Goal: Task Accomplishment & Management: Manage account settings

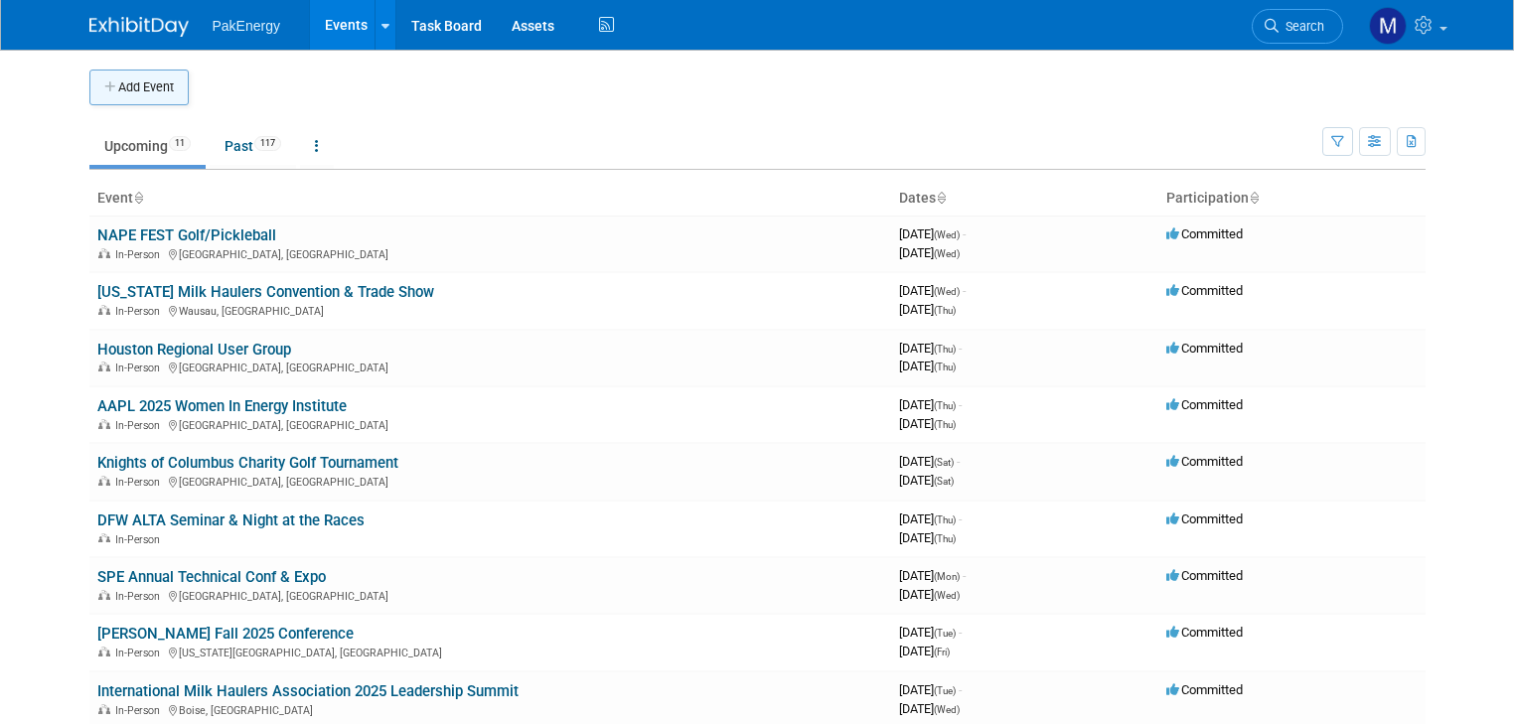
click at [108, 87] on button "Add Event" at bounding box center [138, 88] width 99 height 36
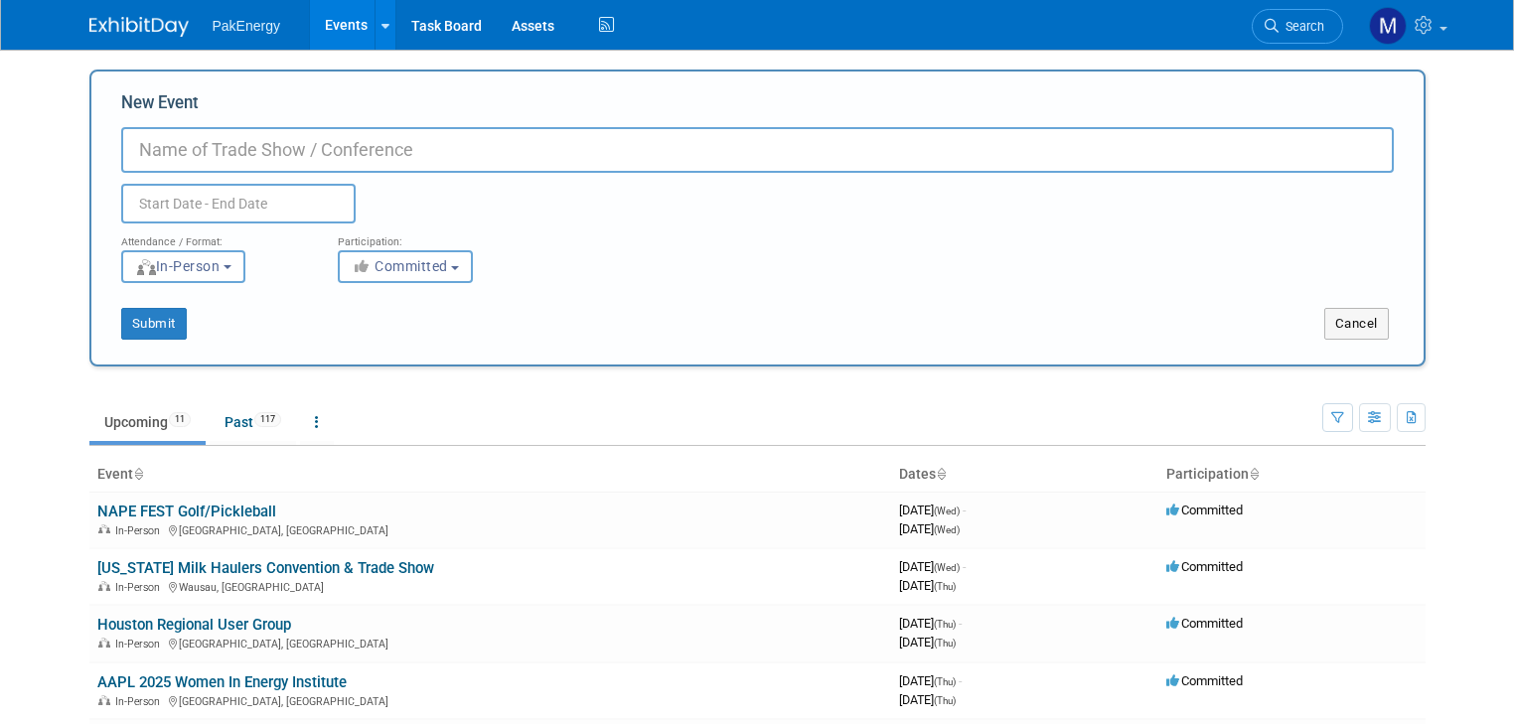
click at [267, 149] on input "New Event" at bounding box center [757, 150] width 1272 height 46
type input "AAPL West [US_STATE] Energy Institute - [GEOGRAPHIC_DATA]"
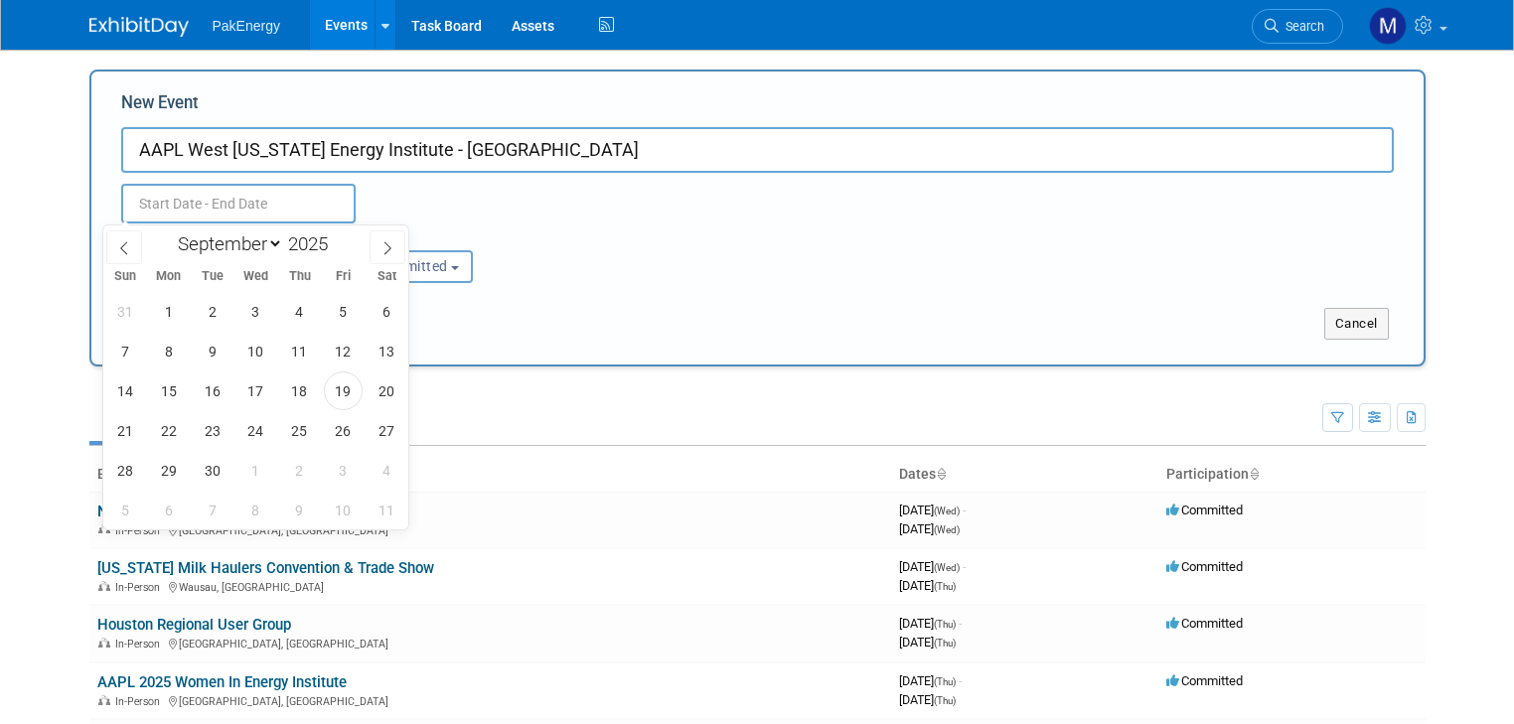
click at [247, 204] on input "text" at bounding box center [238, 204] width 234 height 40
click at [271, 237] on select "January February March April May June July August September October November De…" at bounding box center [226, 243] width 114 height 25
select select "9"
click at [169, 231] on select "January February March April May June July August September October November De…" at bounding box center [226, 243] width 114 height 25
click at [247, 307] on span "1" at bounding box center [255, 311] width 39 height 39
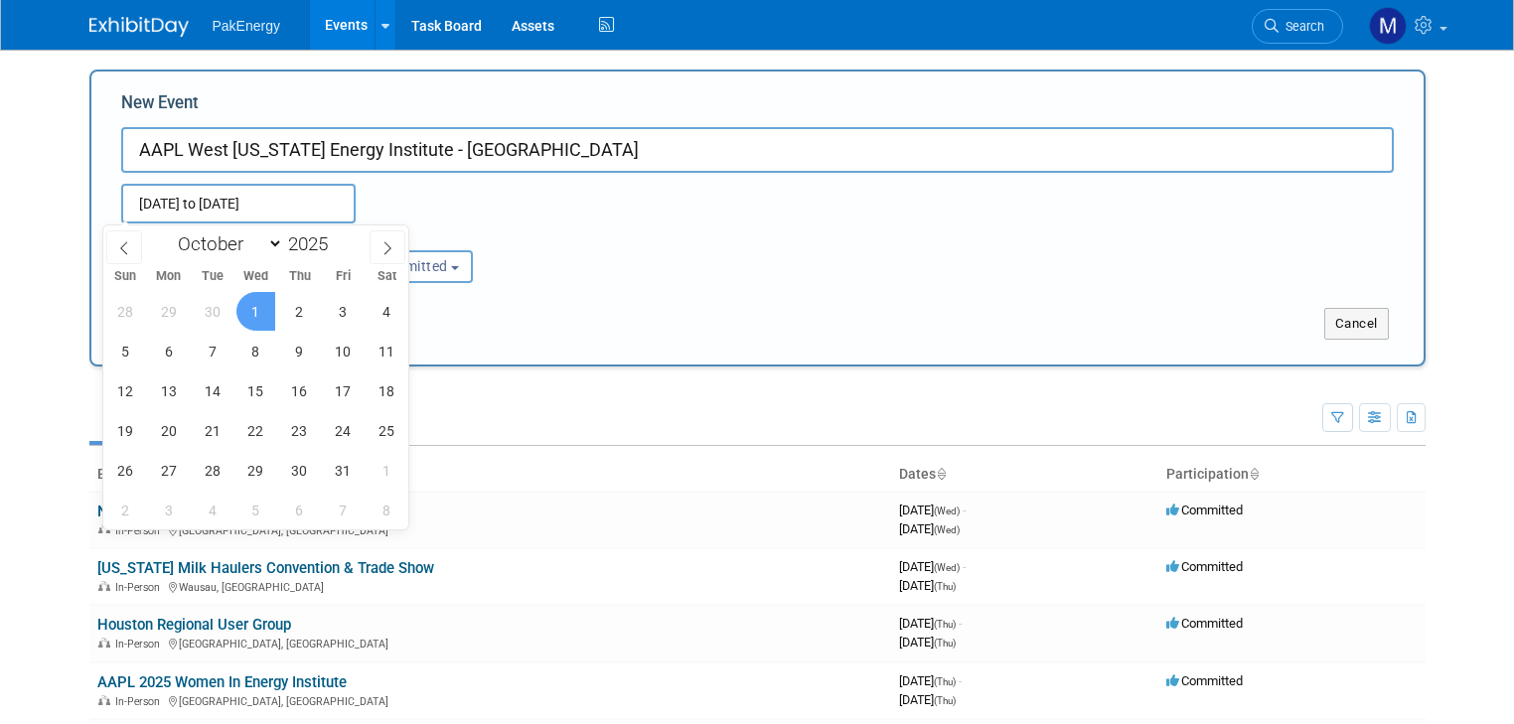
click at [247, 307] on span "1" at bounding box center [255, 311] width 39 height 39
type input "[DATE] to [DATE]"
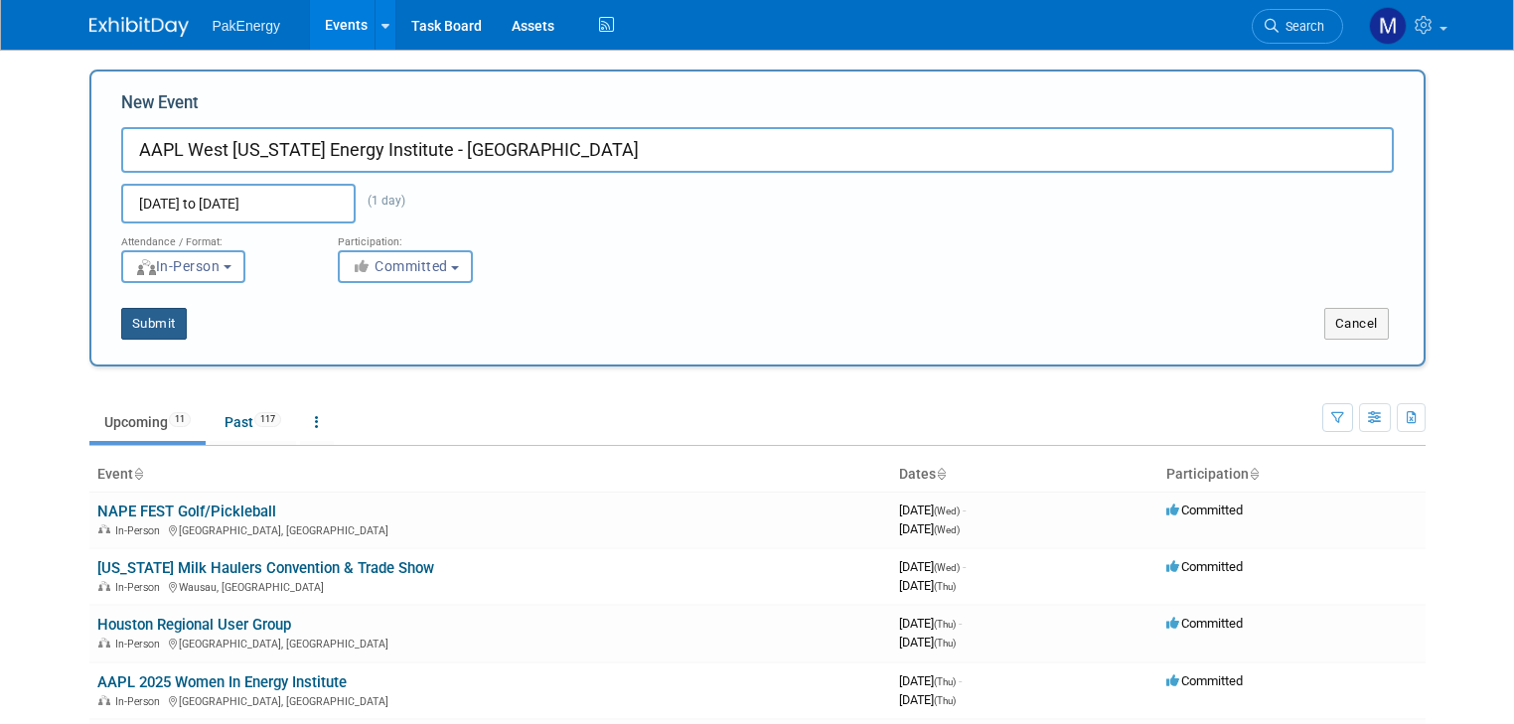
click at [134, 318] on button "Submit" at bounding box center [154, 324] width 66 height 32
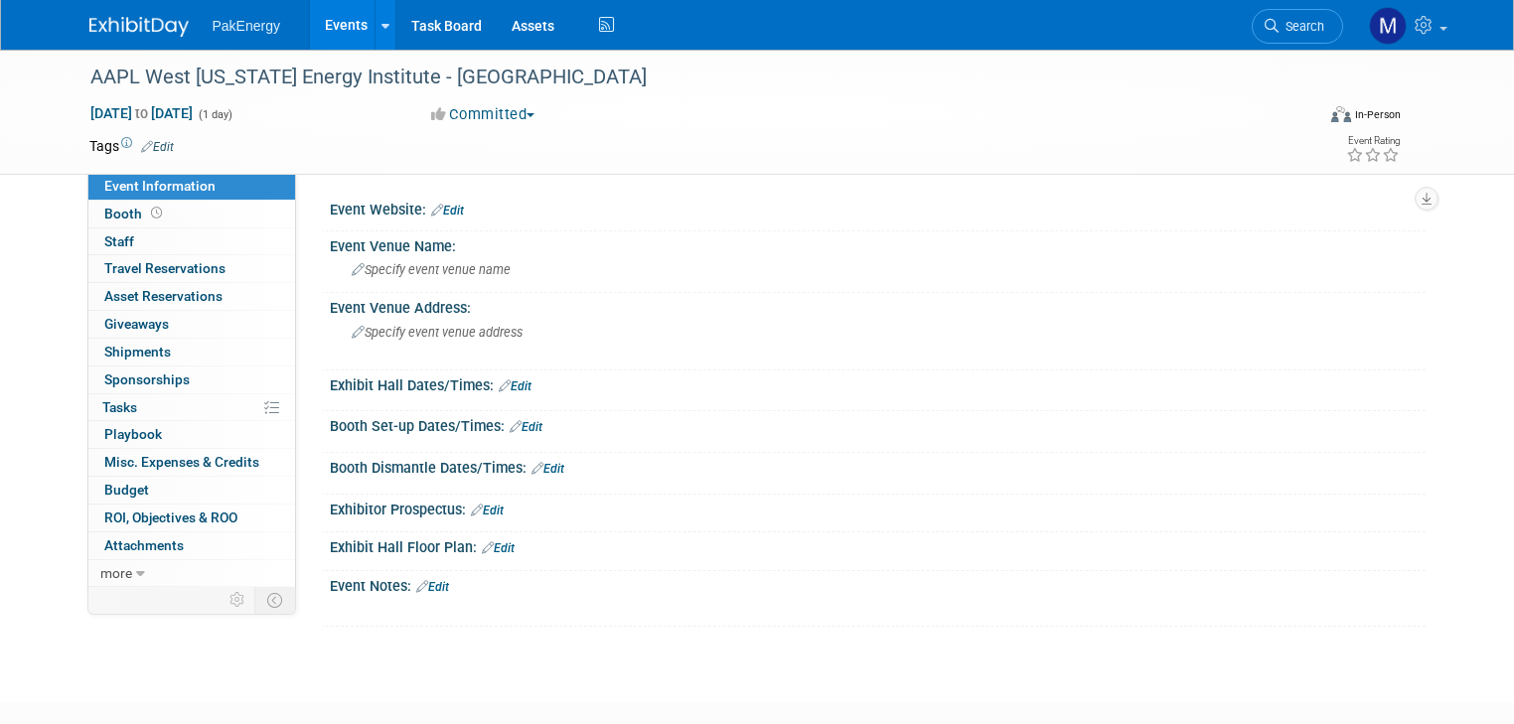
click at [439, 204] on link "Edit" at bounding box center [447, 211] width 33 height 14
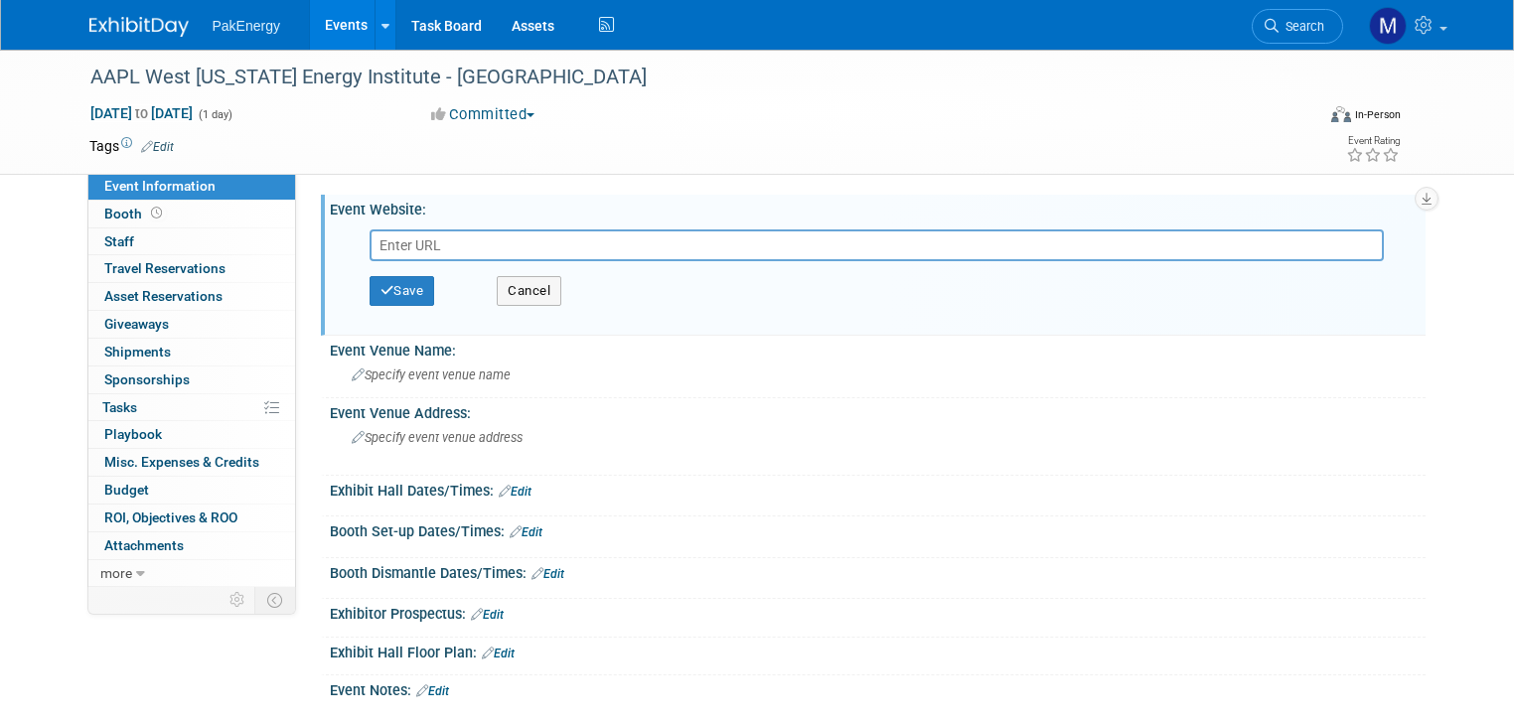
paste input "[URL][DOMAIN_NAME][PERSON_NAME][US_STATE]"
type input "[URL][DOMAIN_NAME][PERSON_NAME][US_STATE]"
click at [385, 282] on button "Save" at bounding box center [402, 291] width 66 height 30
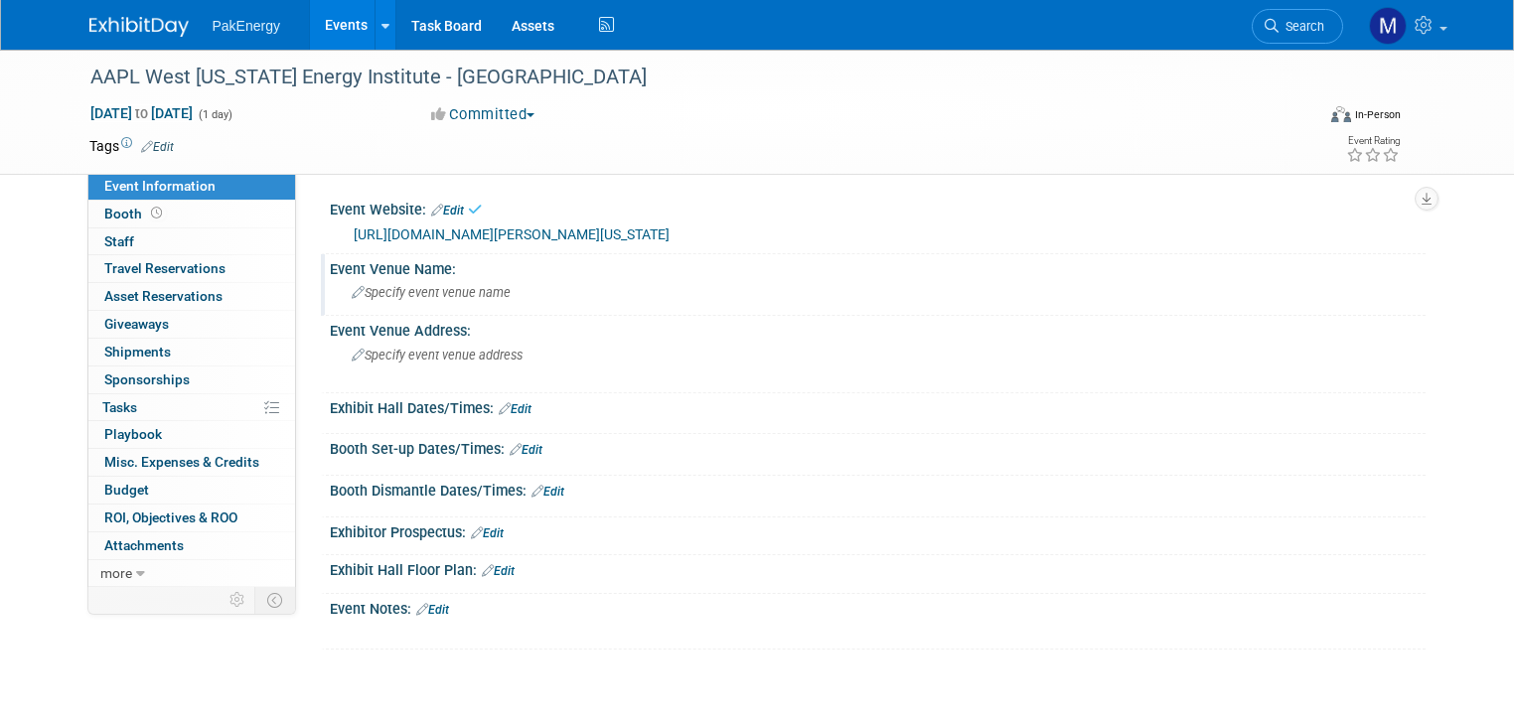
click at [385, 285] on span "Specify event venue name" at bounding box center [431, 292] width 159 height 15
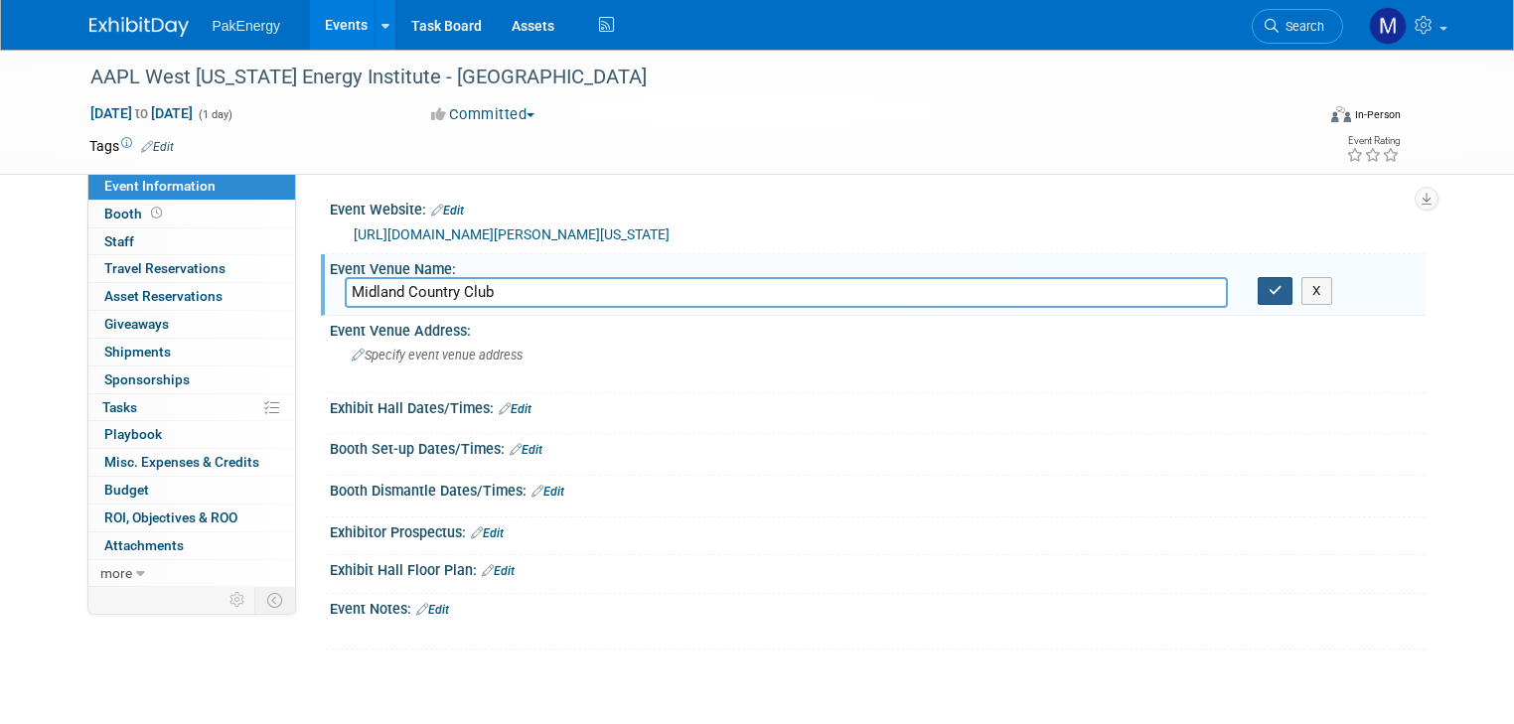
type input "Midland Country Club"
click at [1282, 285] on icon "button" at bounding box center [1275, 290] width 14 height 13
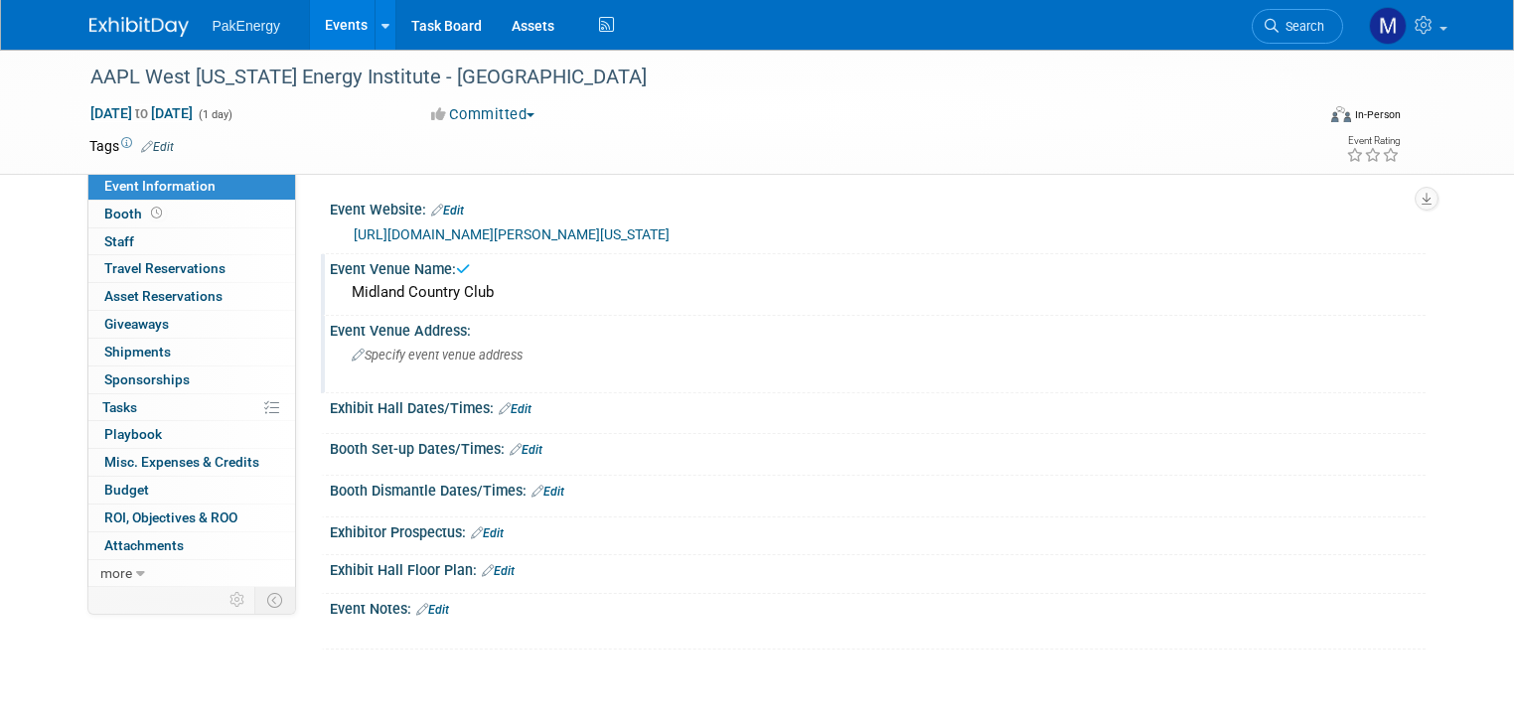
click at [420, 348] on span "Specify event venue address" at bounding box center [437, 355] width 171 height 15
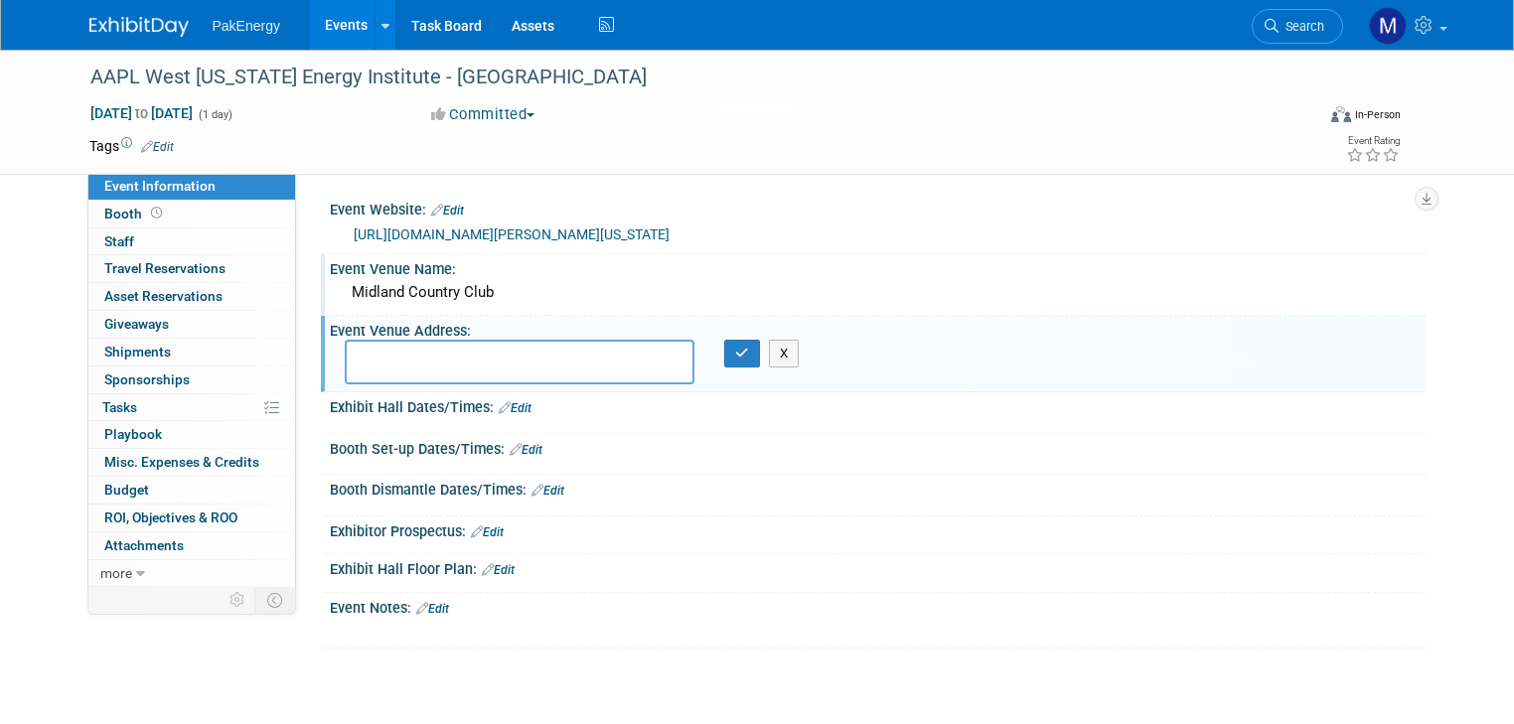
click at [480, 525] on link "Edit" at bounding box center [487, 532] width 33 height 14
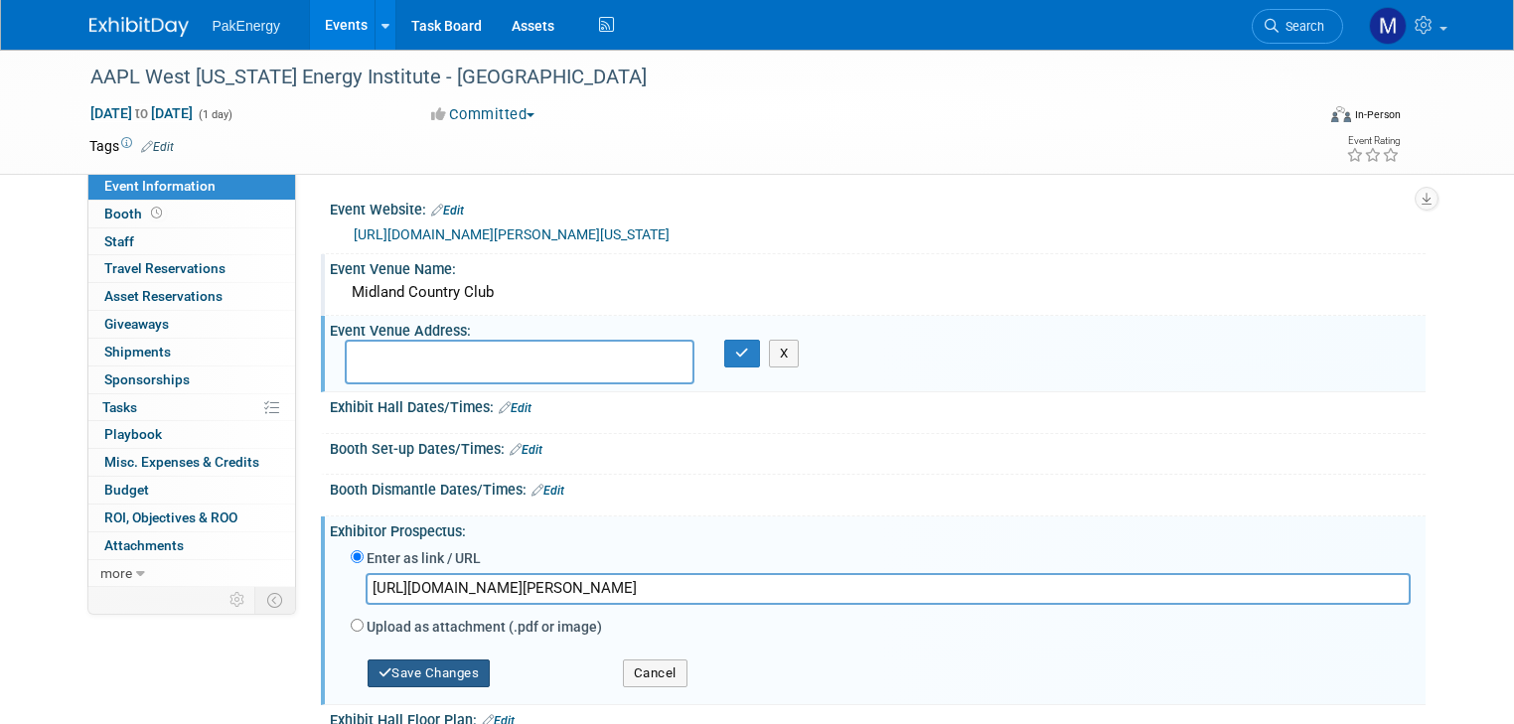
type input "https://www.landman.org/downloads/2025_AAPL_Institute_Sponsorship_Packages_-_WT…"
click at [448, 667] on button "Save Changes" at bounding box center [428, 673] width 123 height 28
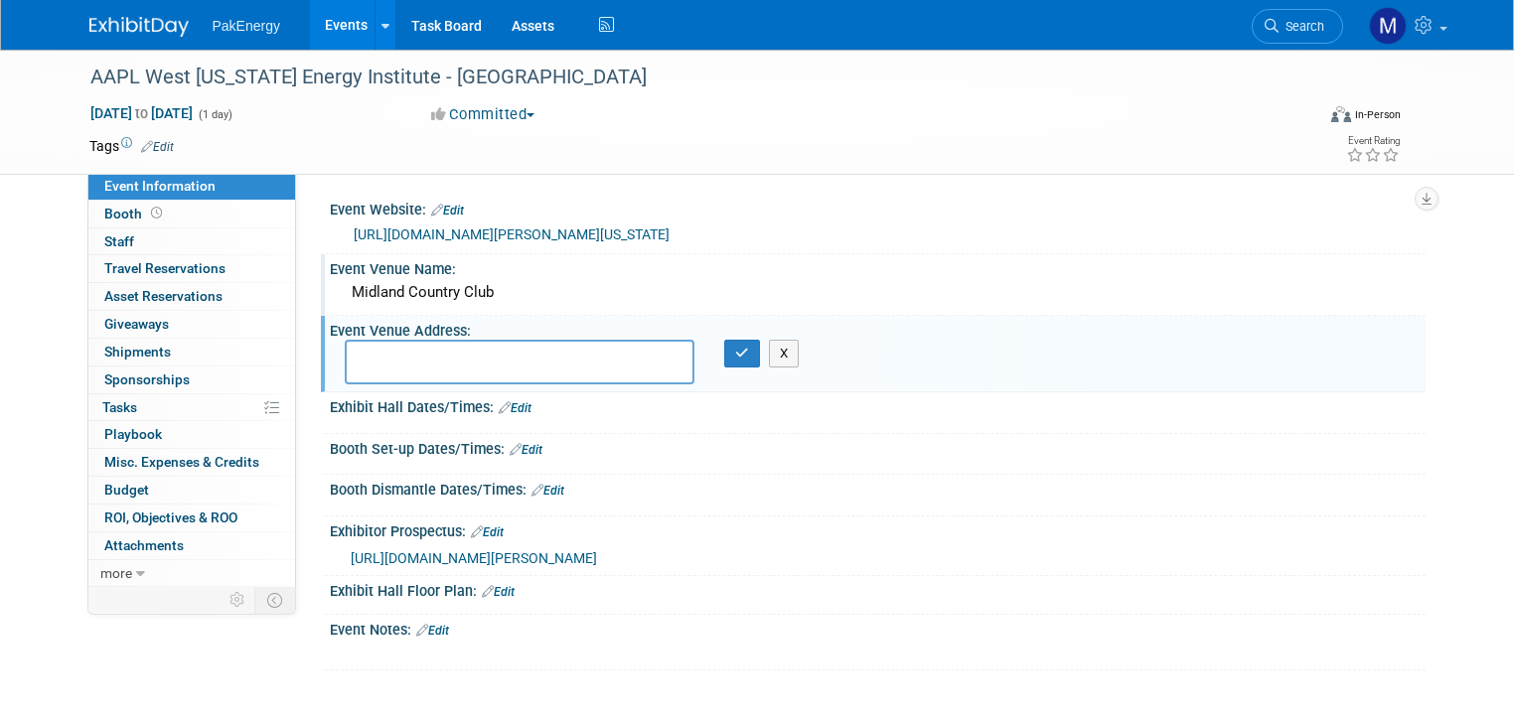
click at [483, 344] on textarea at bounding box center [520, 362] width 351 height 45
paste textarea "501 W Wall St, Midland, TX 79701"
type textarea "501 W Wall St, Midland, TX 79701"
click at [735, 351] on icon "button" at bounding box center [742, 353] width 14 height 13
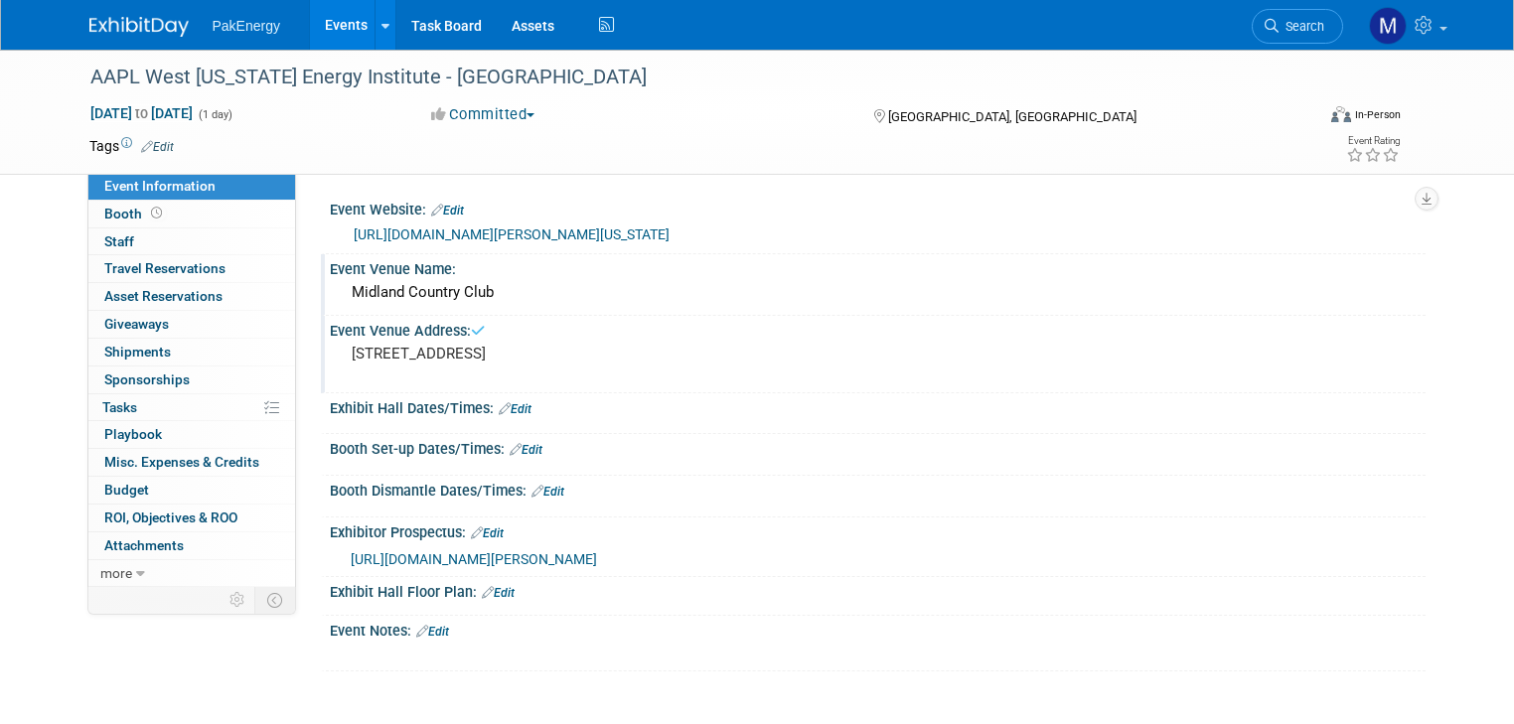
click at [505, 404] on link "Edit" at bounding box center [515, 409] width 33 height 14
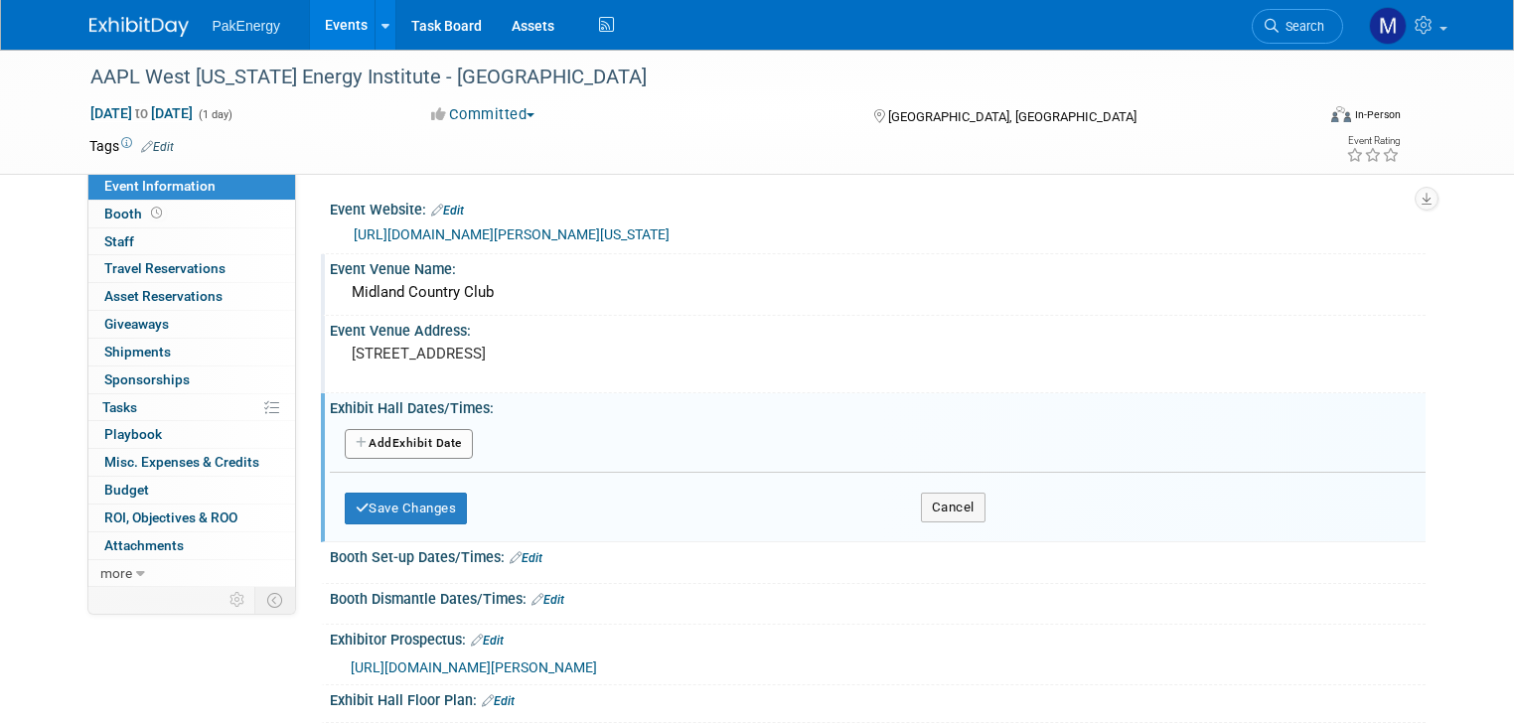
click at [416, 437] on button "Add Another Exhibit Date" at bounding box center [409, 444] width 128 height 30
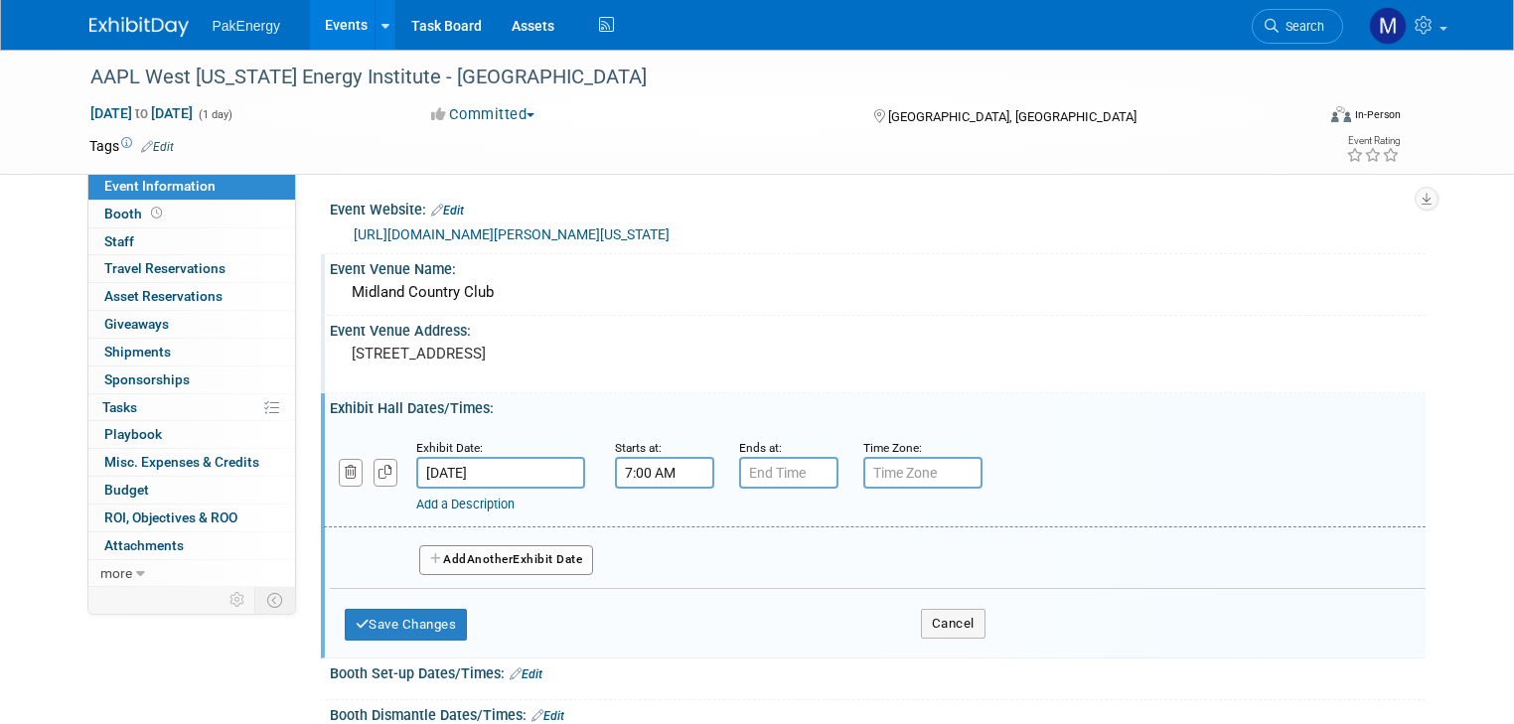
click at [659, 475] on input "7:00 AM" at bounding box center [664, 473] width 99 height 32
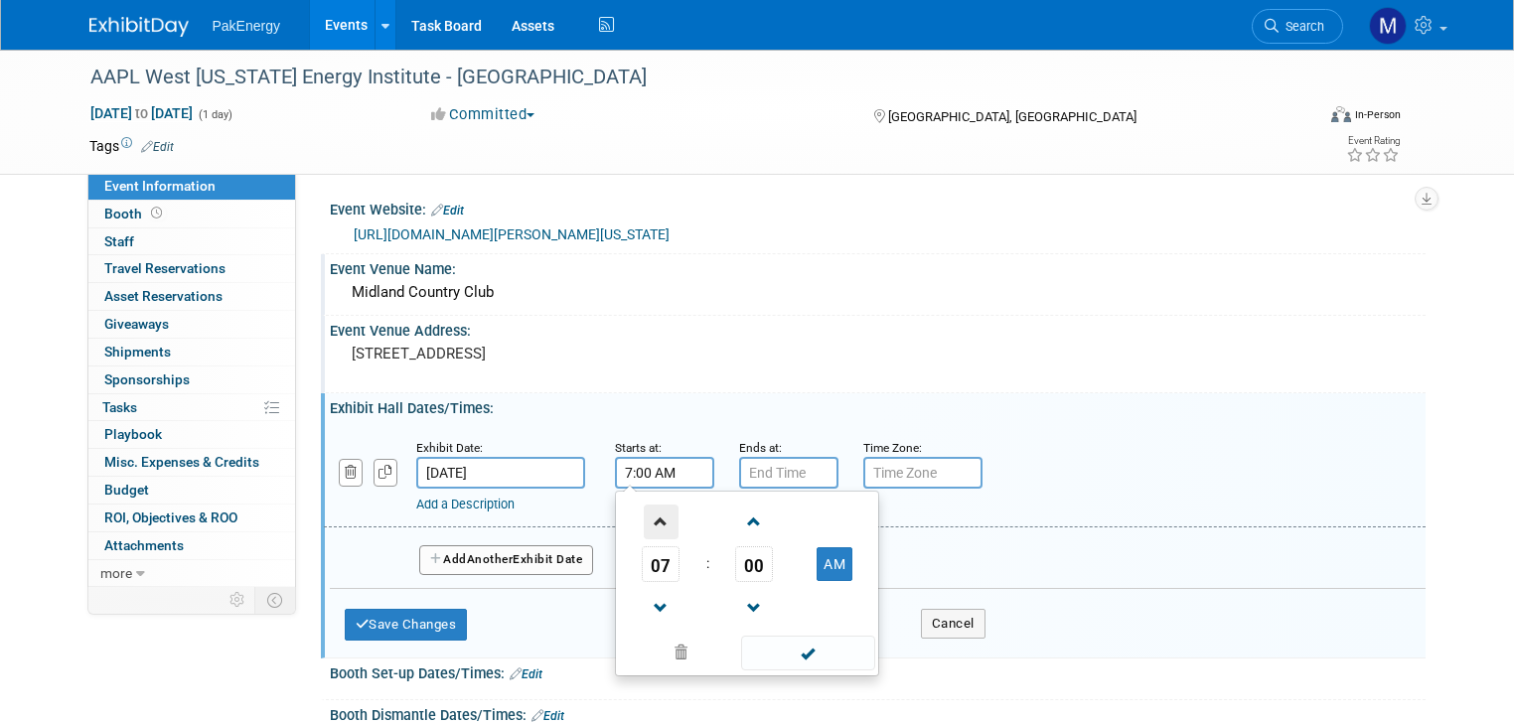
click at [644, 515] on span at bounding box center [661, 522] width 35 height 35
type input "8:00 AM"
click at [782, 649] on span at bounding box center [808, 653] width 134 height 35
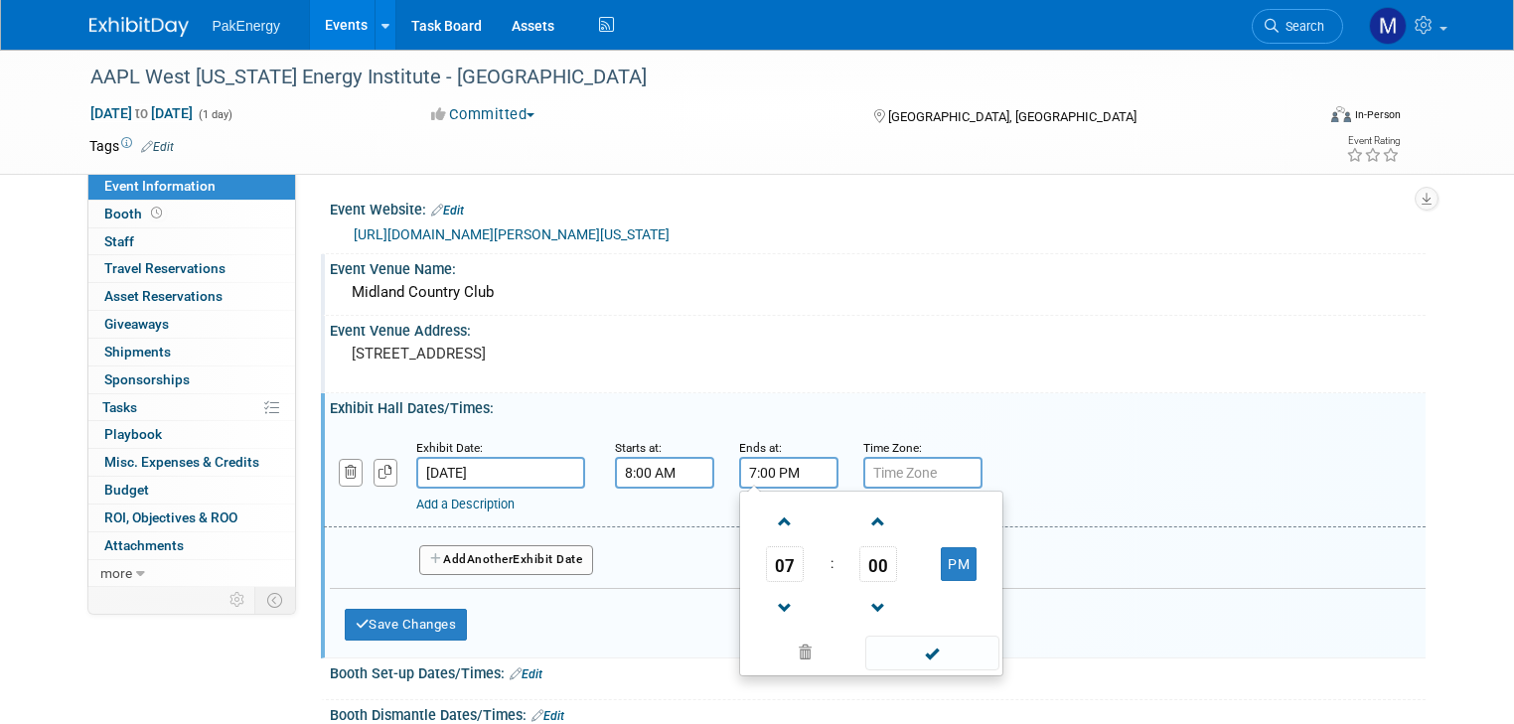
click at [764, 461] on input "7:00 PM" at bounding box center [788, 473] width 99 height 32
click at [768, 599] on span at bounding box center [785, 608] width 35 height 35
click at [768, 598] on span at bounding box center [785, 608] width 35 height 35
type input "5:00 PM"
click at [887, 644] on span at bounding box center [932, 653] width 134 height 35
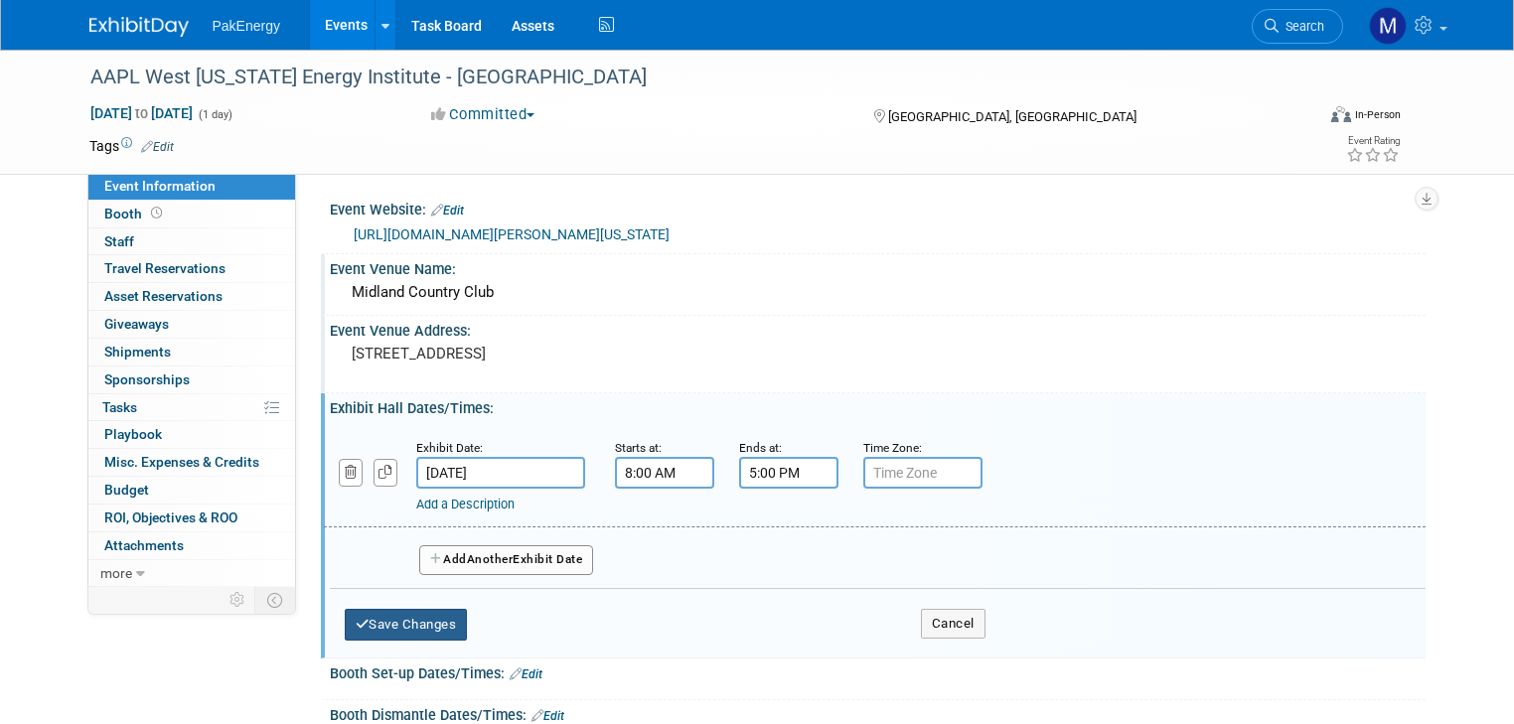
click at [393, 613] on button "Save Changes" at bounding box center [406, 625] width 123 height 32
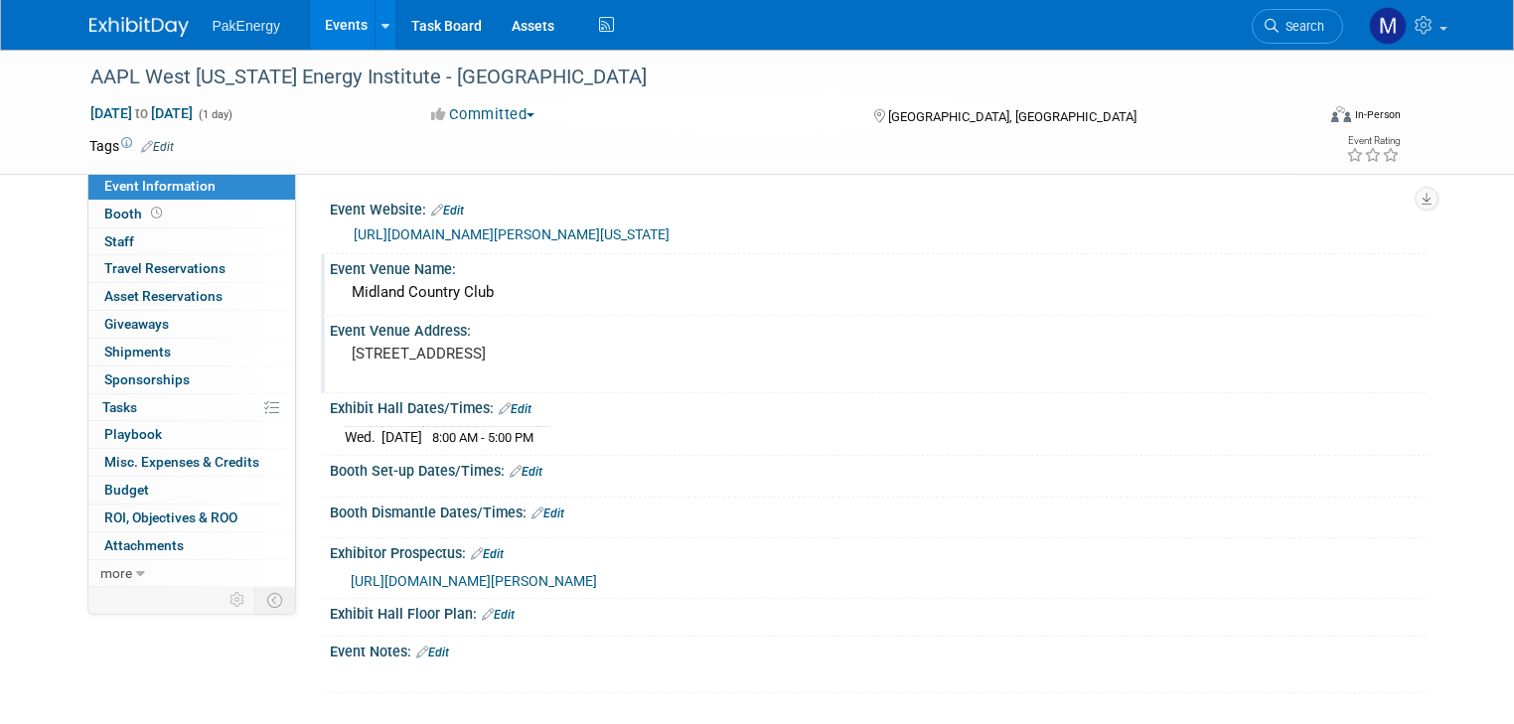
click at [780, 680] on div at bounding box center [780, 675] width 866 height 20
click at [426, 646] on link "Edit" at bounding box center [432, 653] width 33 height 14
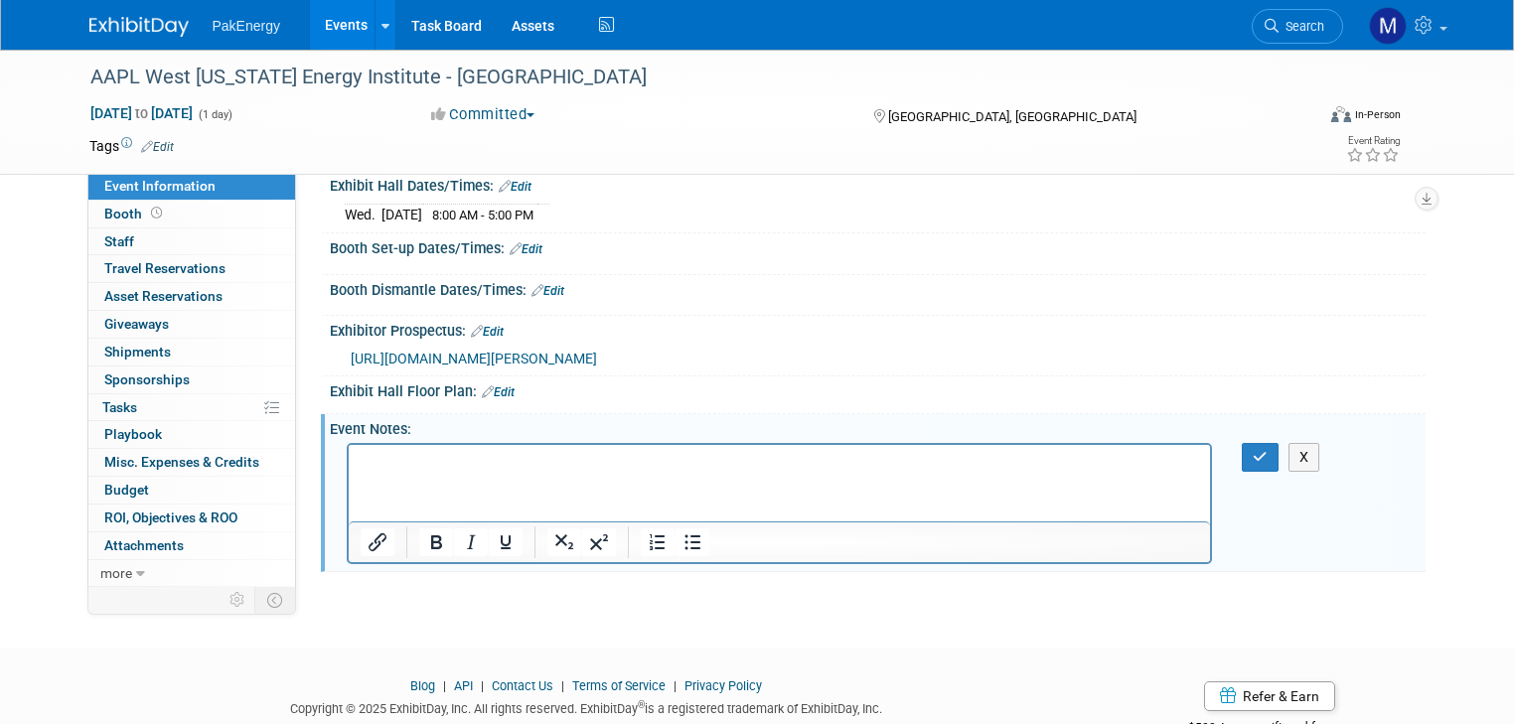
scroll to position [232, 0]
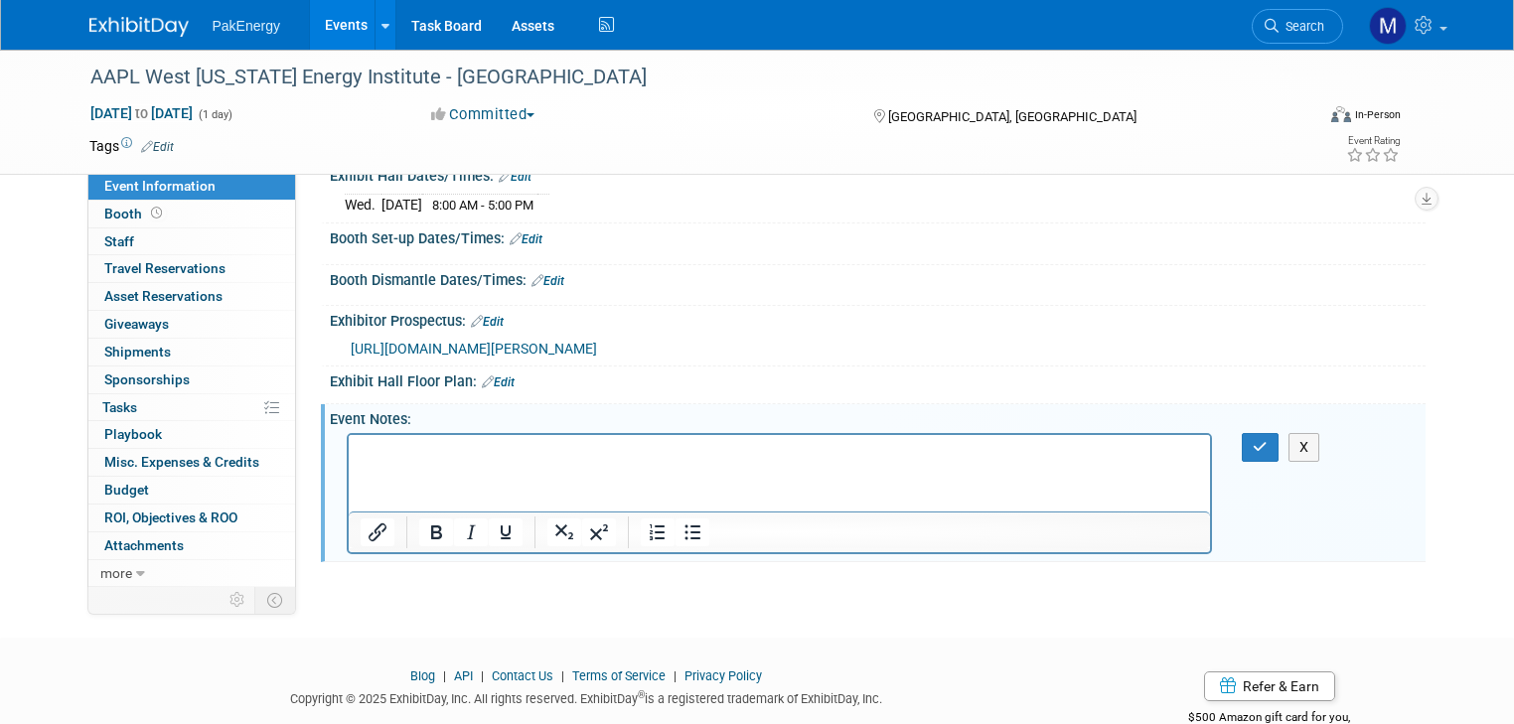
click at [434, 440] on html at bounding box center [779, 448] width 862 height 28
paste body "Rich Text Area. Press ALT-0 for help."
click at [471, 448] on p "Institute Sponsor cleared to do a giveaway at each for lead gen" at bounding box center [779, 452] width 839 height 20
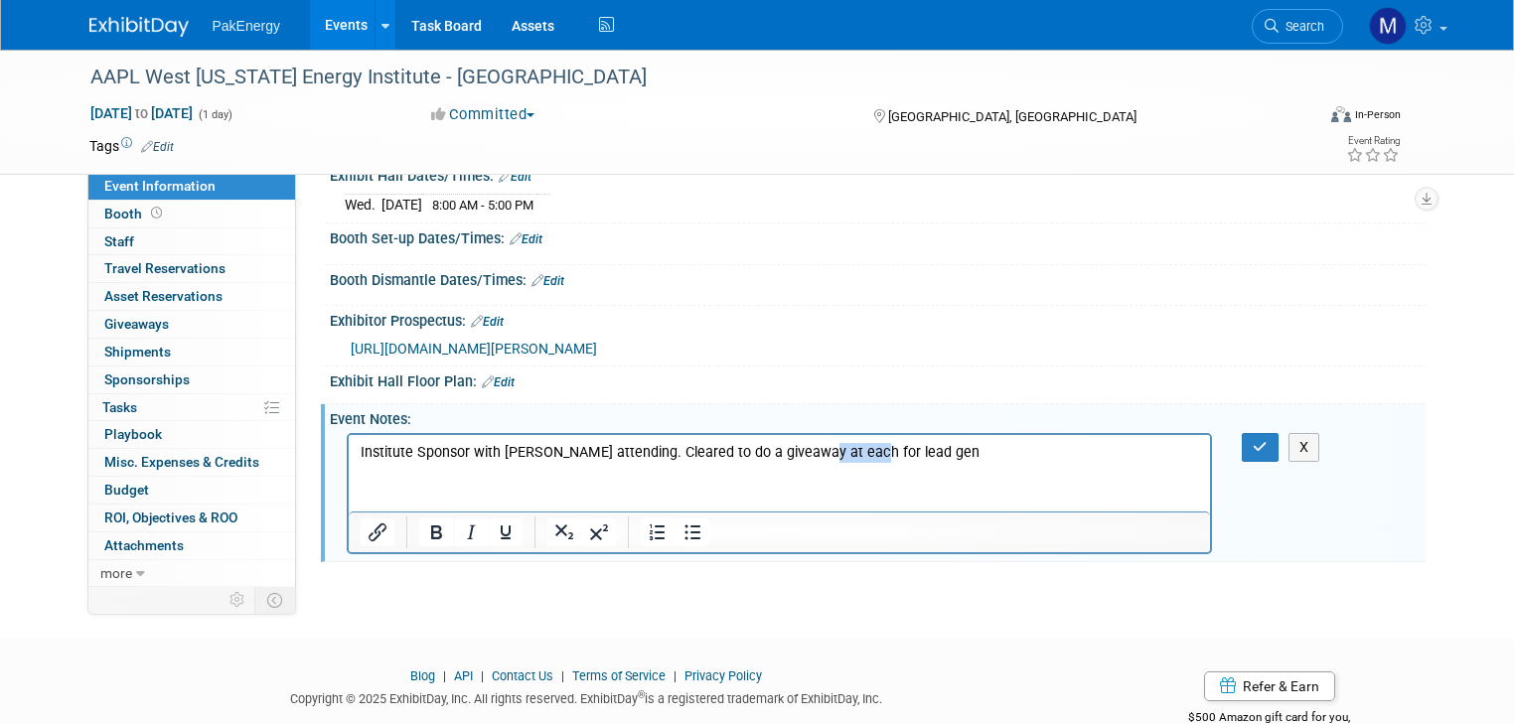
drag, startPoint x: 803, startPoint y: 451, endPoint x: 853, endPoint y: 451, distance: 49.7
click at [853, 451] on p "Institute Sponsor with David Price attending. Cleared to do a giveaway at each …" at bounding box center [779, 452] width 839 height 20
click at [887, 460] on p "Institute Sponsor with David Price attending. Cleared to do a giveaway for lead…" at bounding box center [779, 452] width 839 height 20
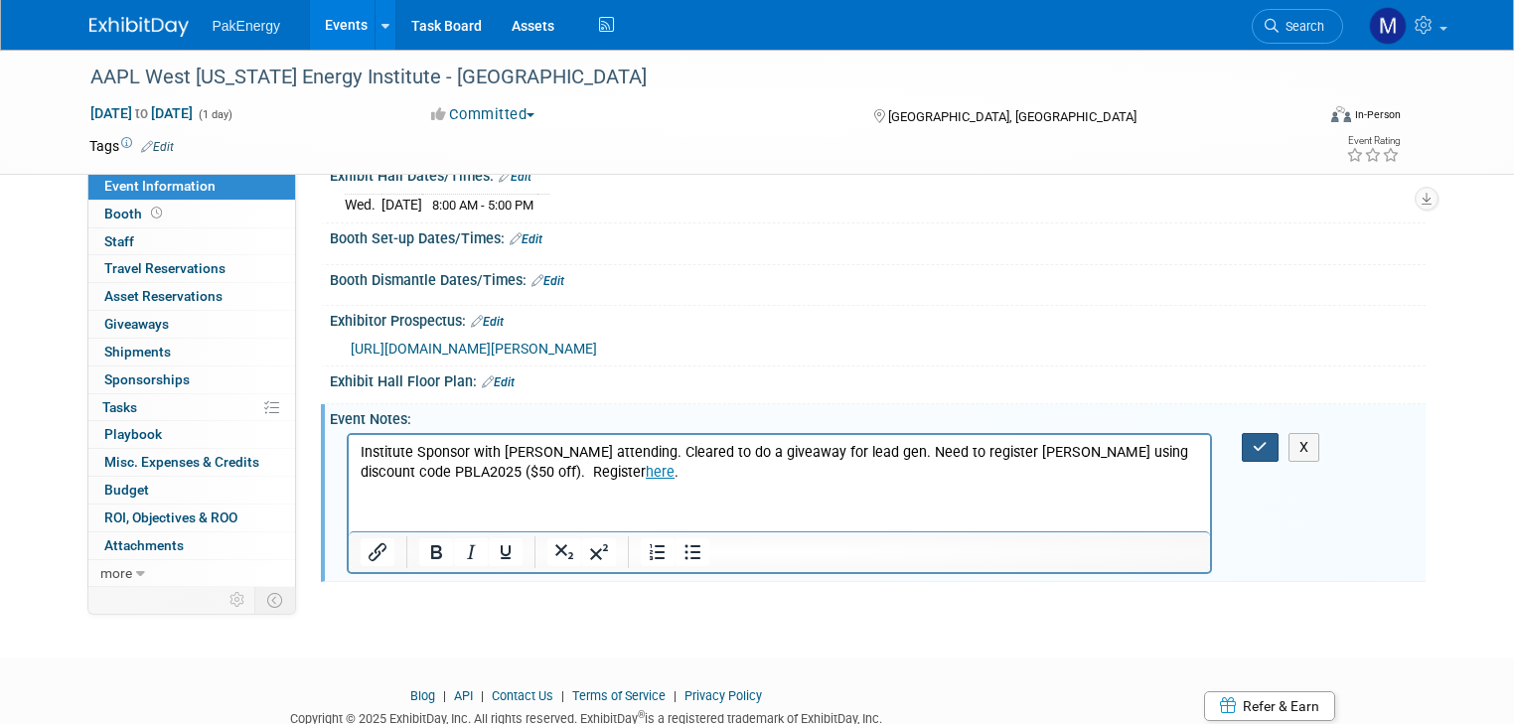
click at [1262, 446] on button "button" at bounding box center [1259, 447] width 37 height 29
